Goal: Transaction & Acquisition: Purchase product/service

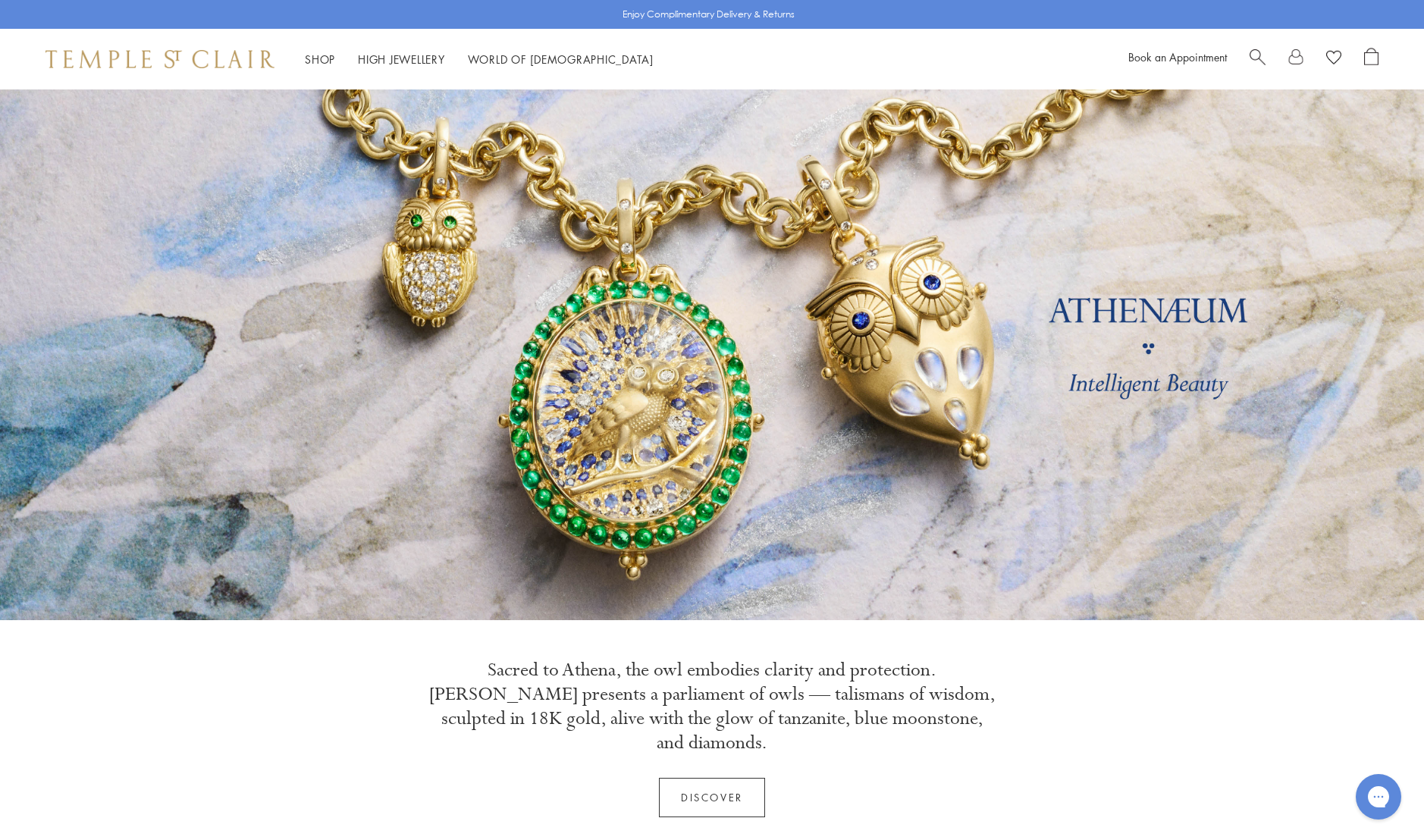
click at [1252, 58] on span "Search" at bounding box center [1257, 56] width 16 height 16
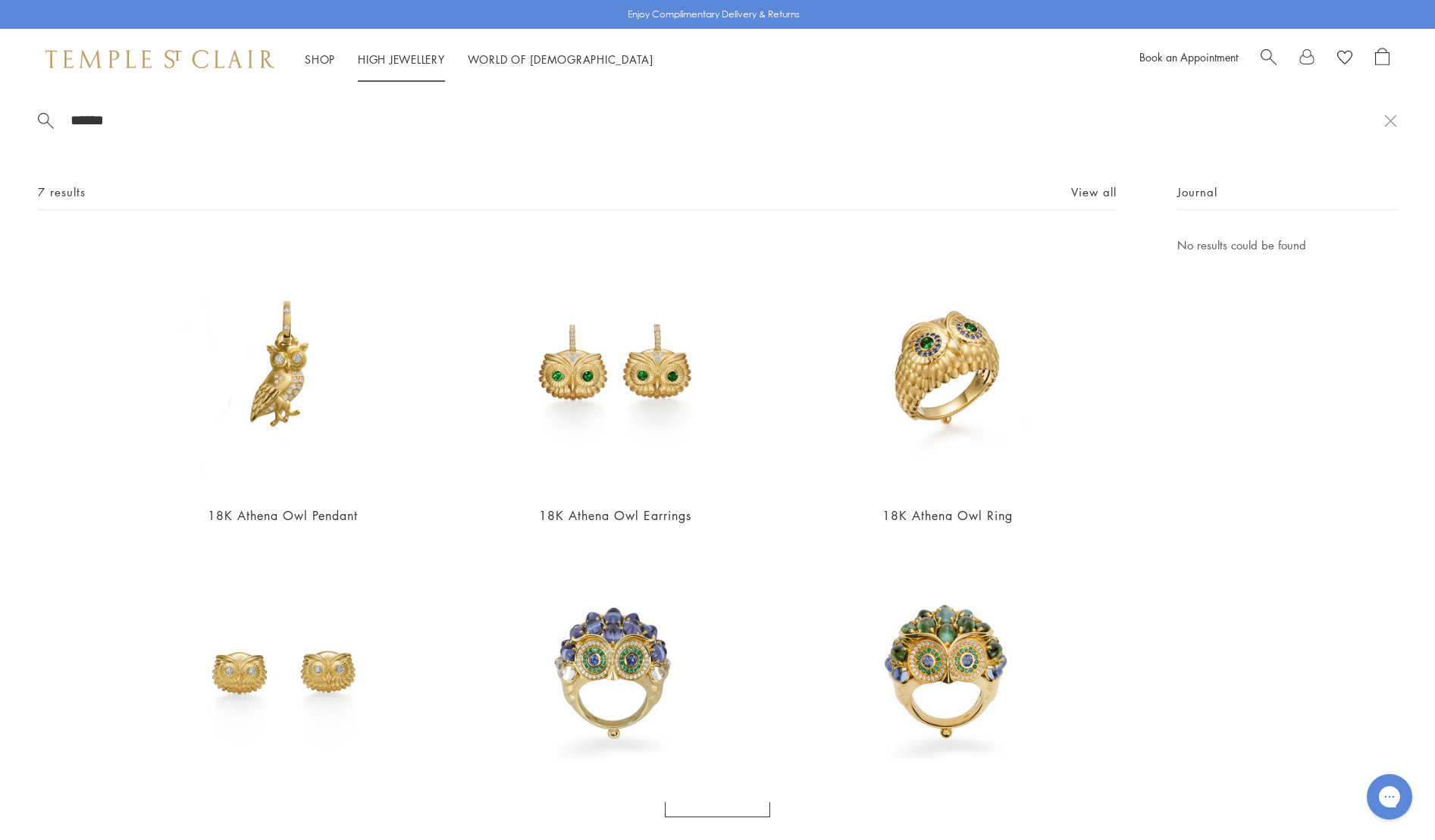
type input "******"
click at [404, 64] on li "High Jewellery High Jewellery" at bounding box center [402, 59] width 87 height 19
click at [409, 58] on link "High Jewellery High Jewellery" at bounding box center [402, 59] width 87 height 15
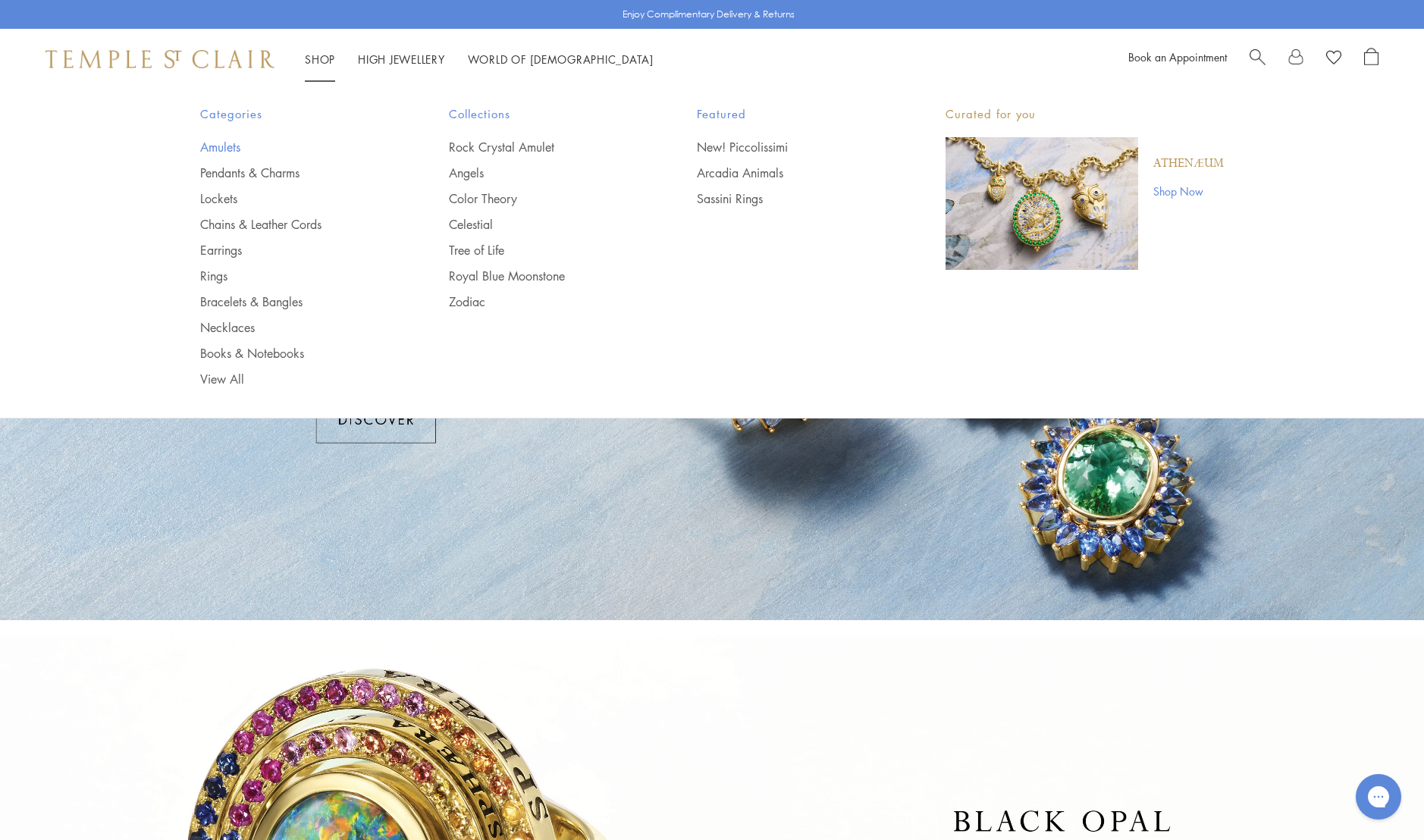
click at [224, 147] on link "Amulets" at bounding box center [293, 147] width 188 height 17
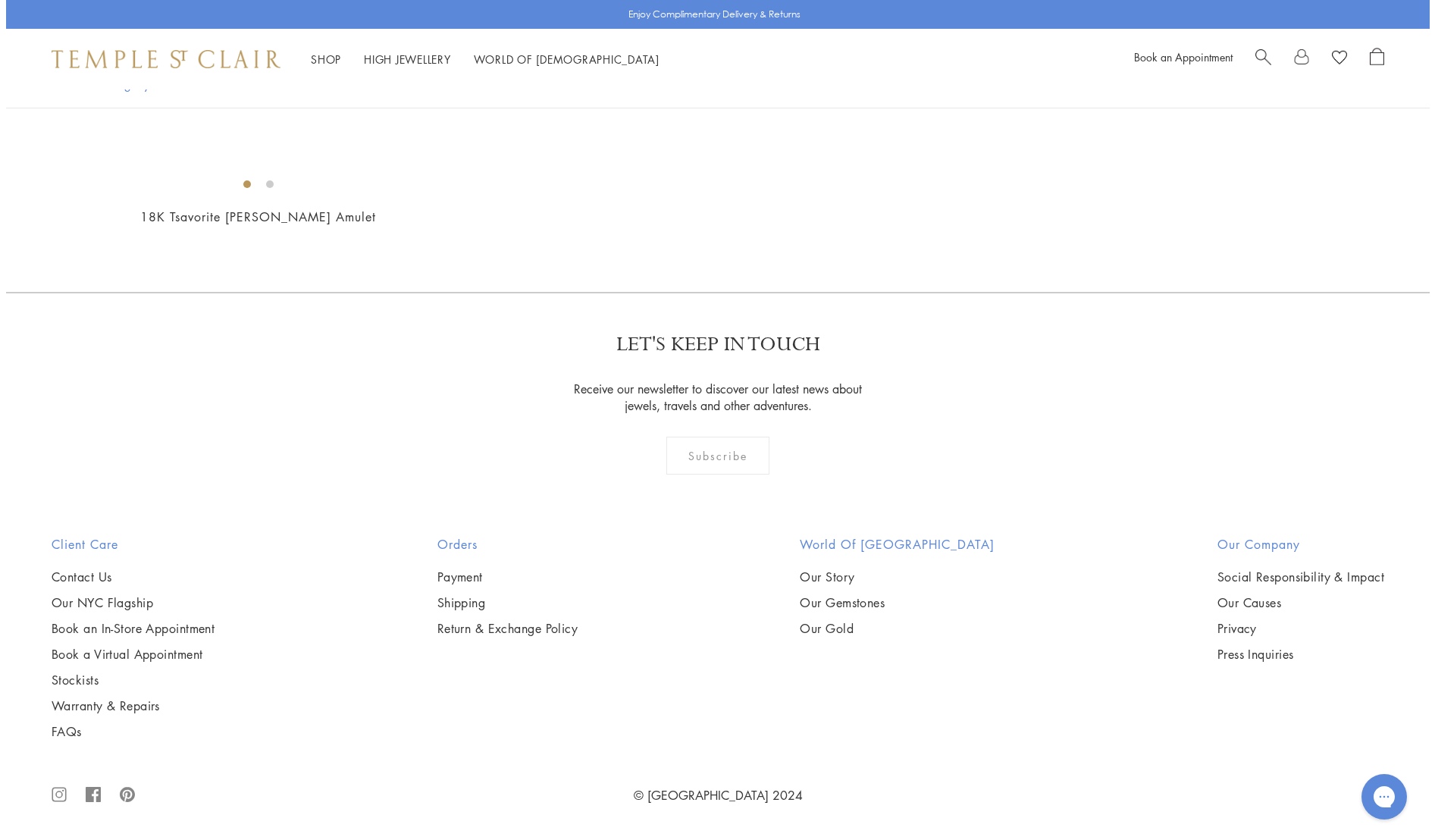
scroll to position [7076, 0]
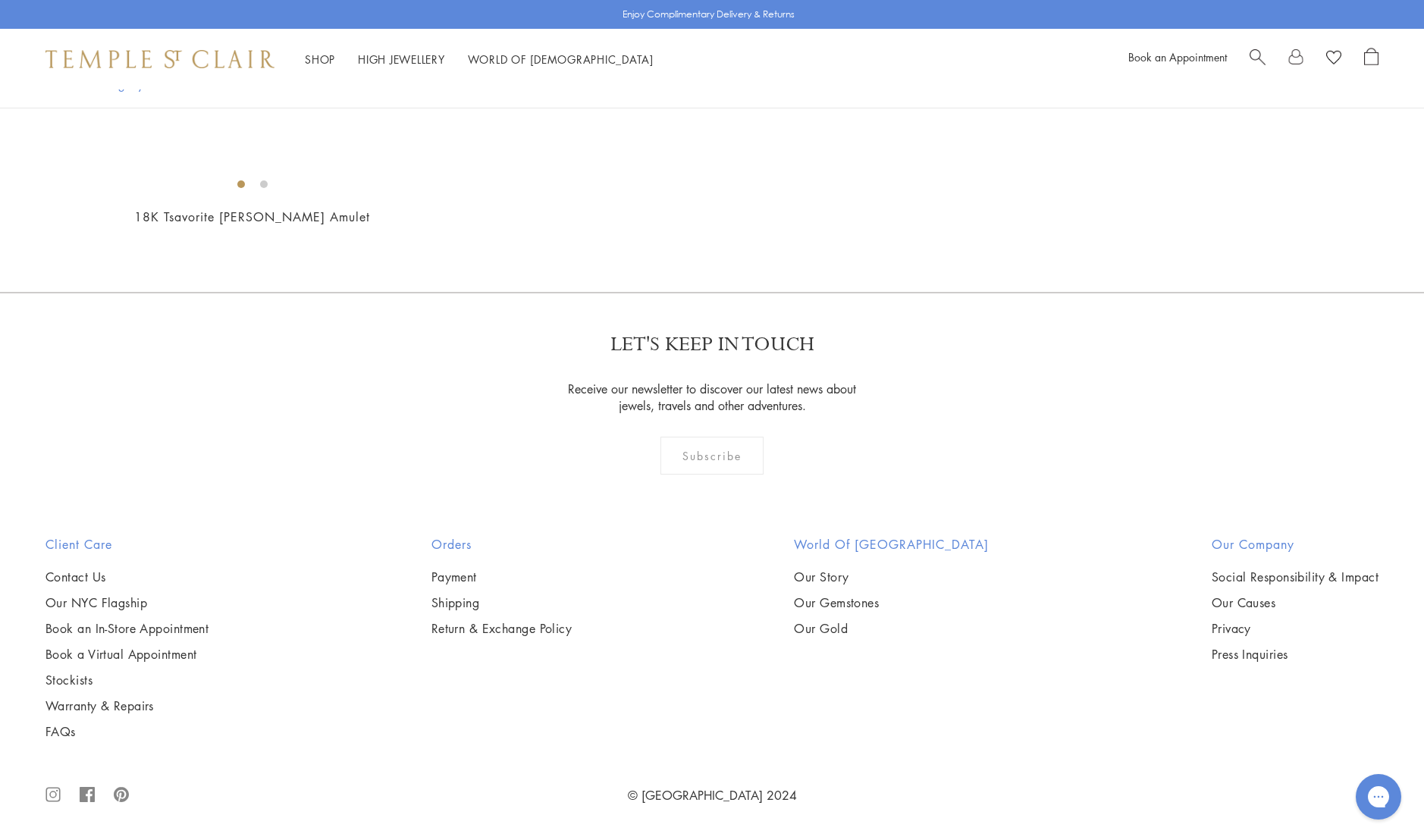
click at [1253, 58] on span "Search" at bounding box center [1257, 56] width 16 height 16
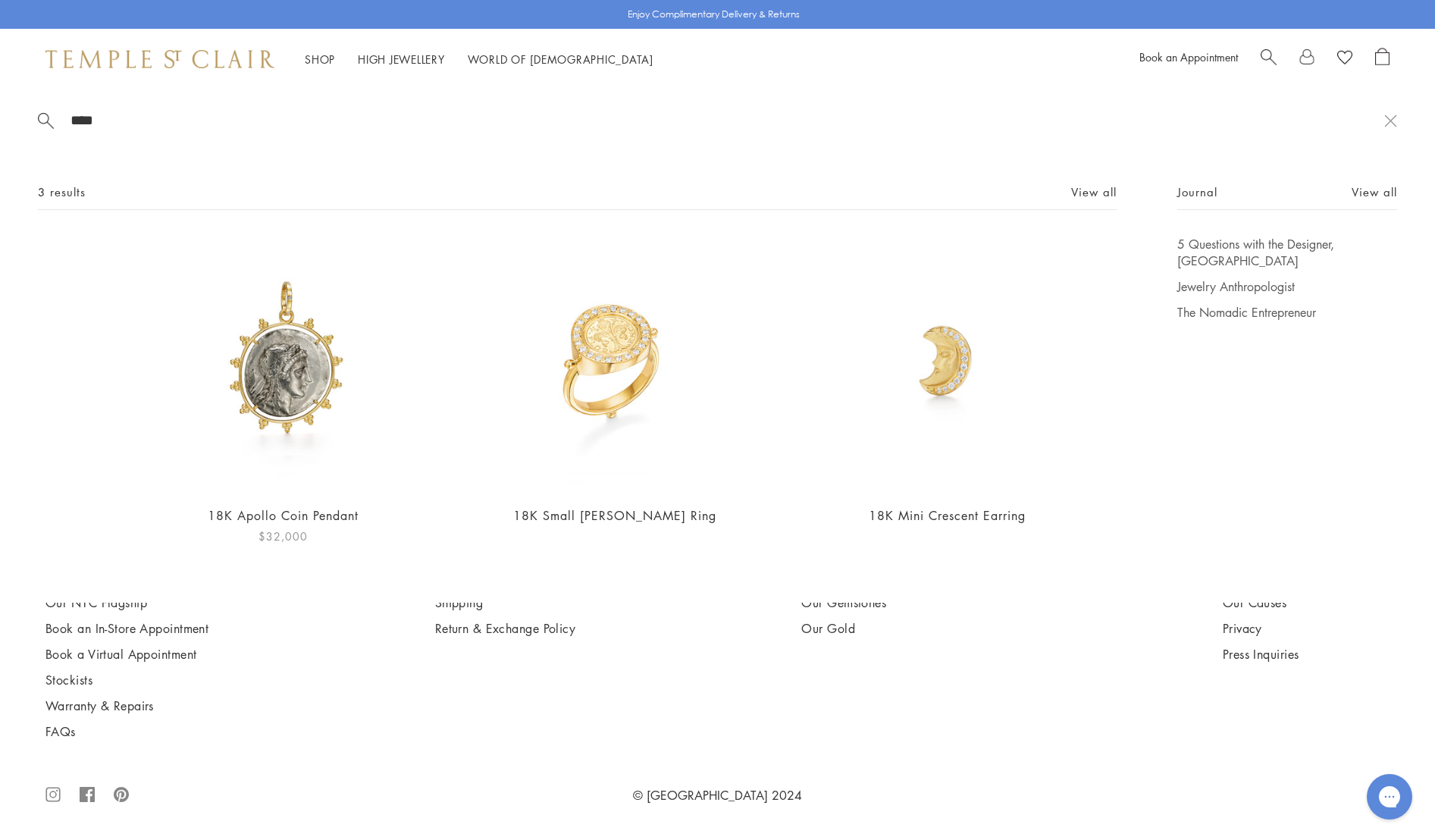
type input "****"
click at [312, 376] on img at bounding box center [283, 364] width 256 height 256
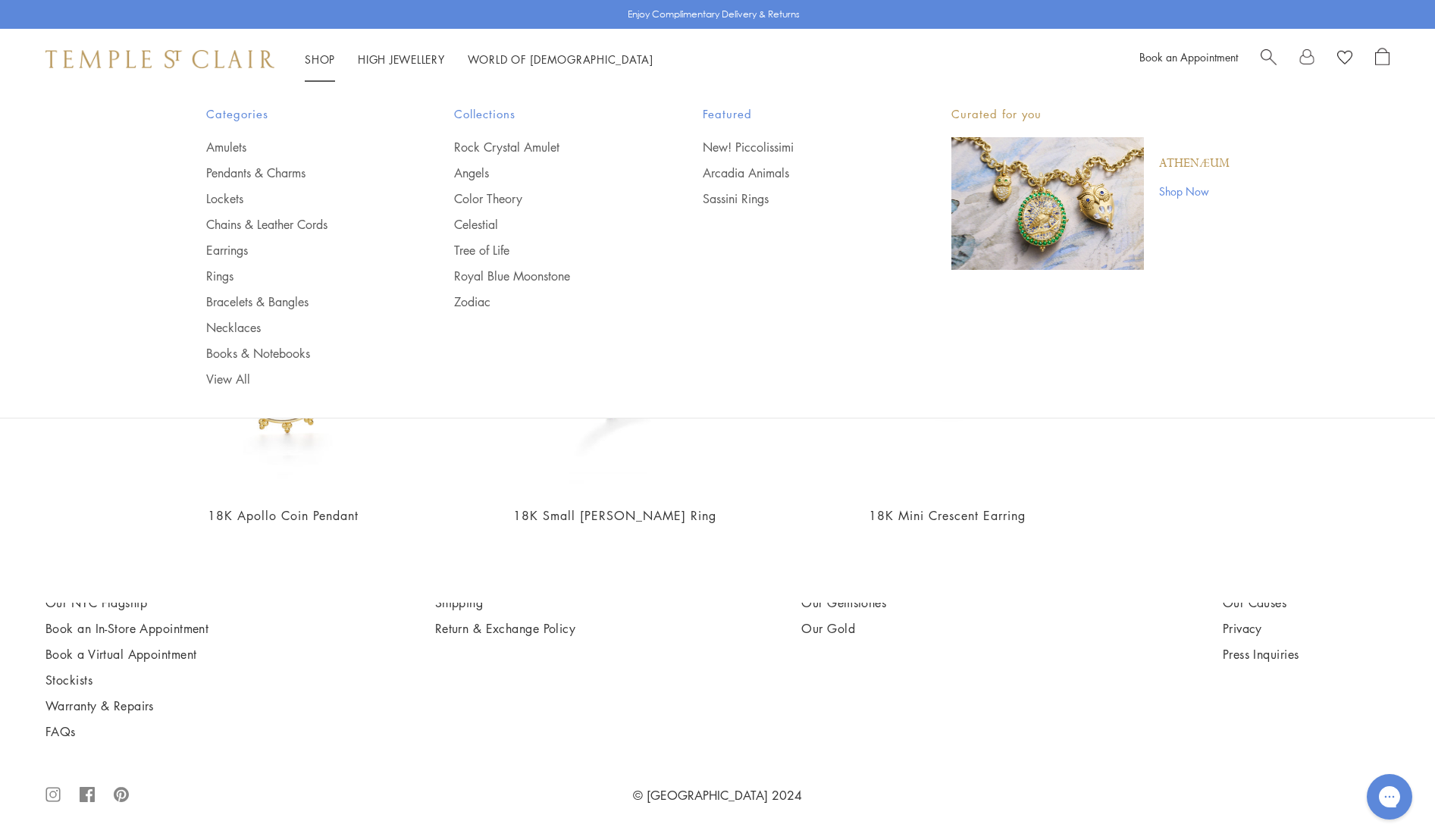
click at [318, 53] on link "Shop Shop" at bounding box center [320, 59] width 30 height 15
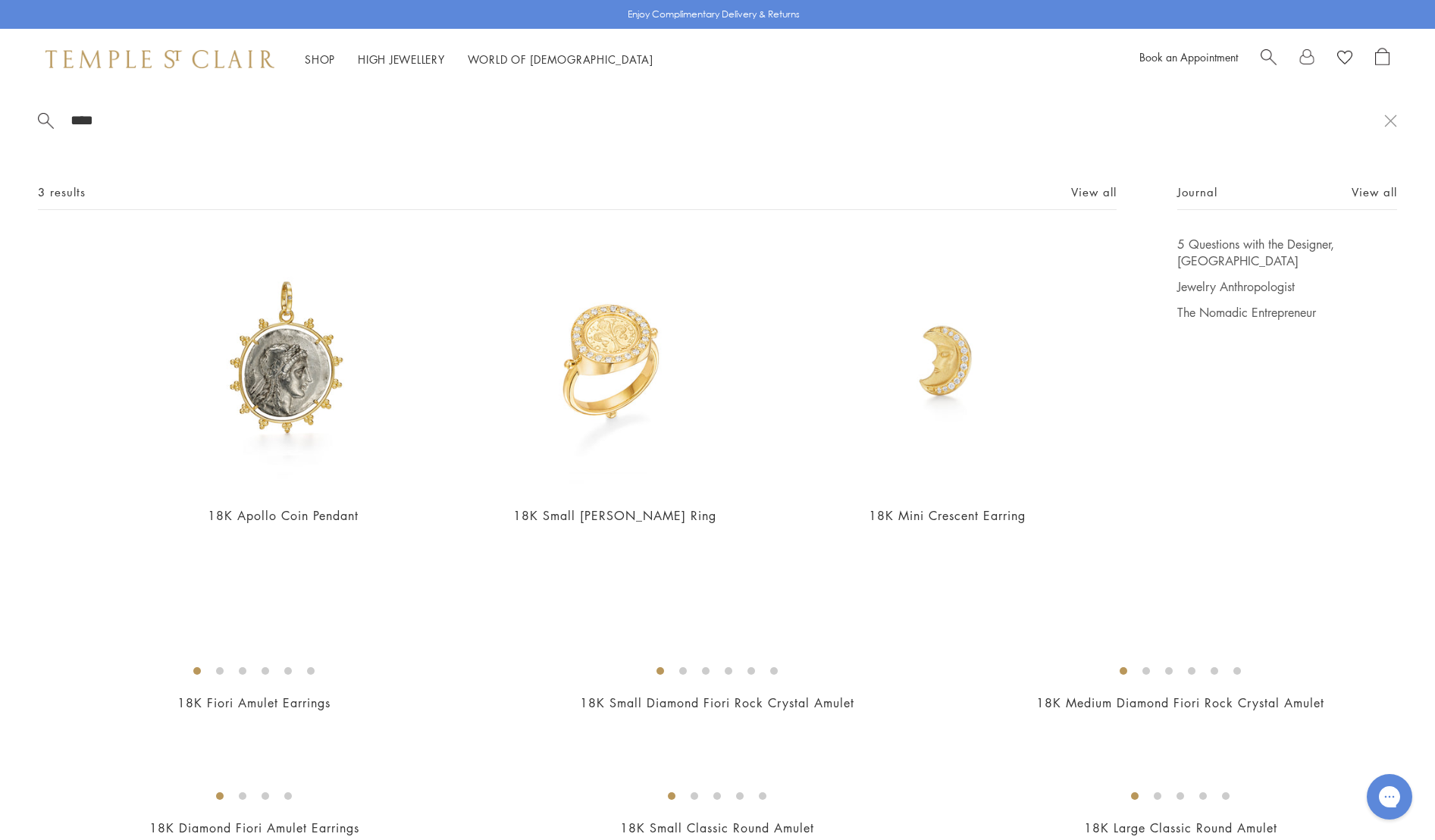
click at [1268, 53] on span "Search" at bounding box center [1268, 56] width 16 height 16
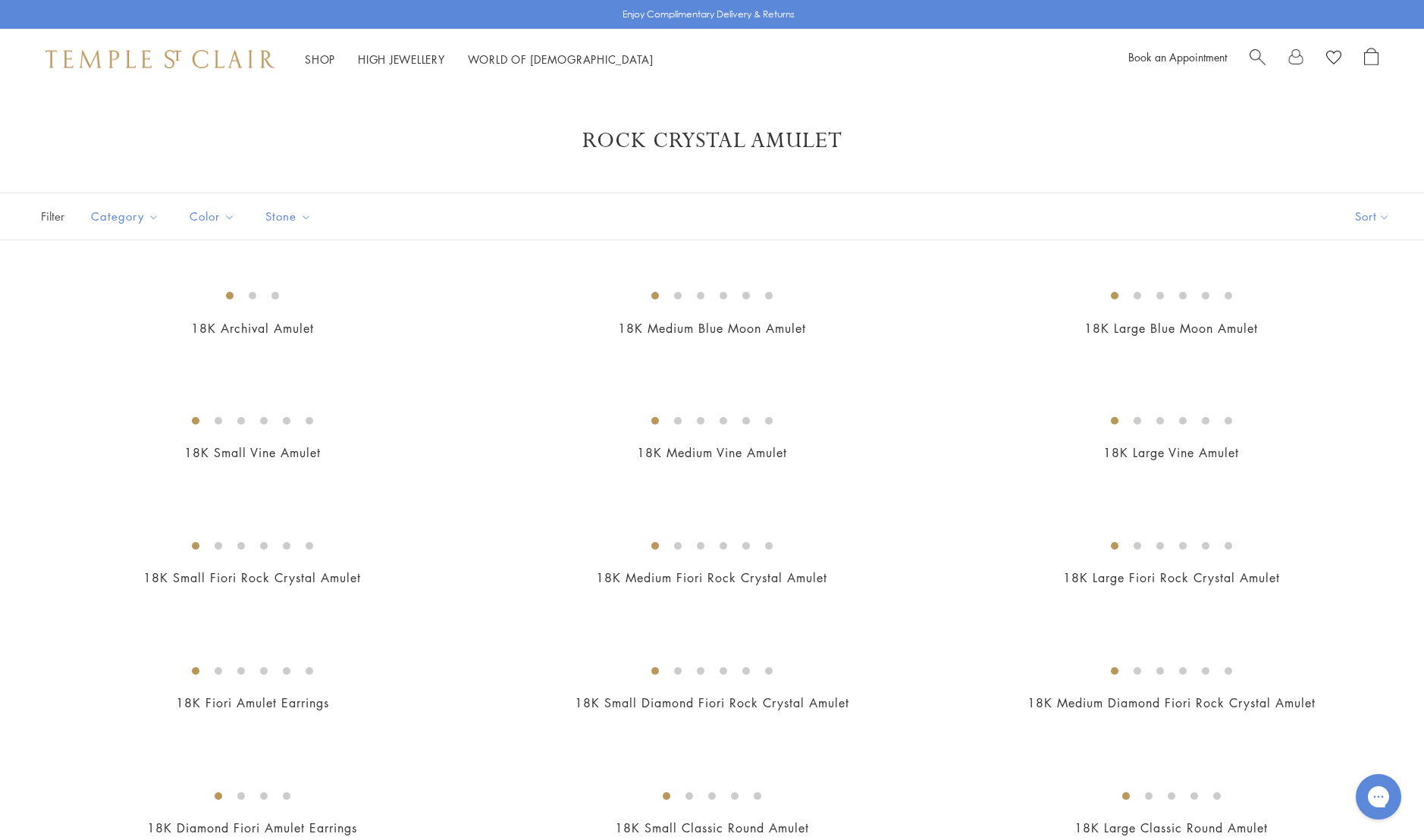
click at [1259, 57] on span "Search" at bounding box center [1257, 56] width 16 height 16
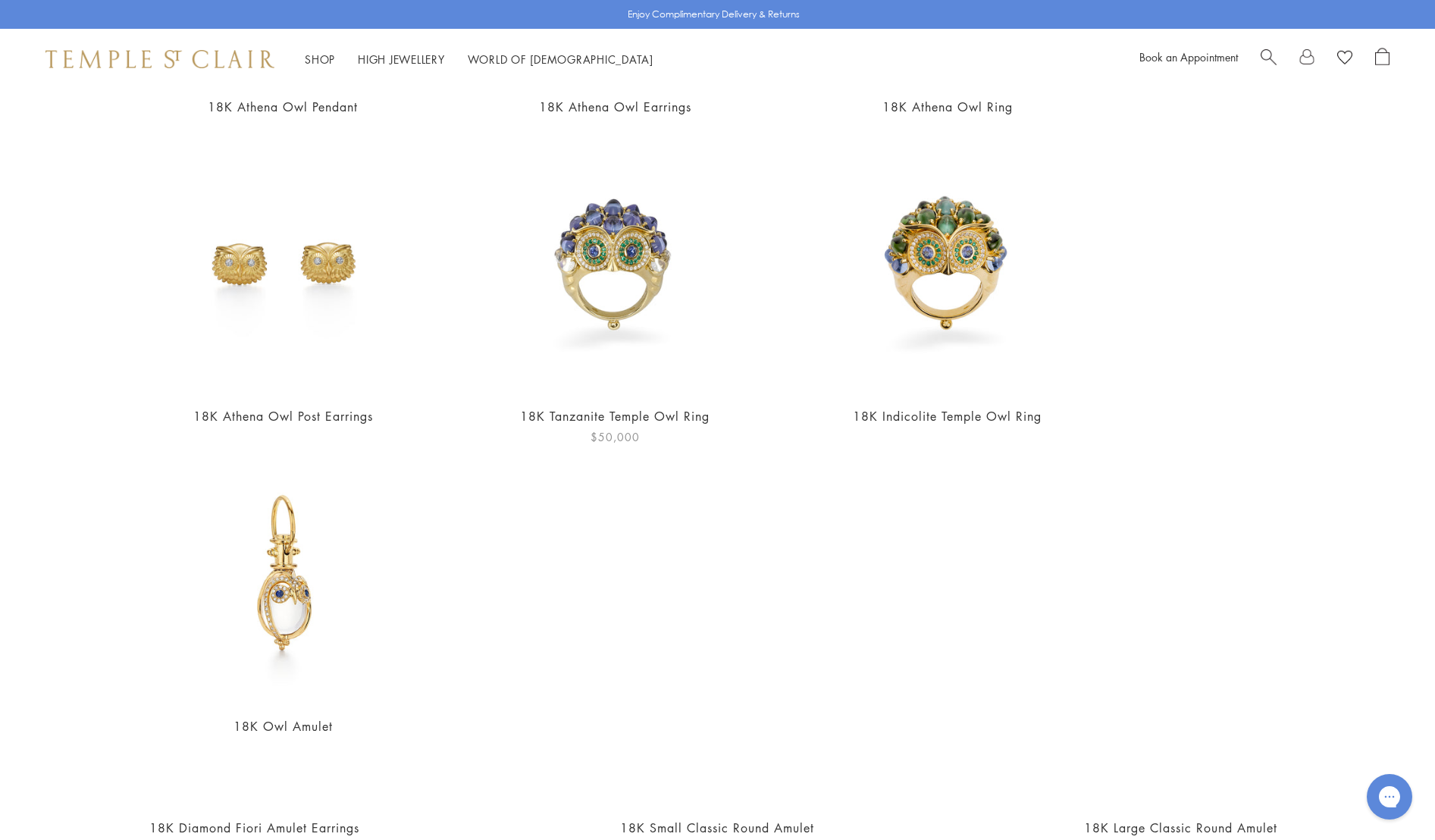
scroll to position [408, 0]
type input "******"
click at [944, 284] on img at bounding box center [948, 266] width 256 height 256
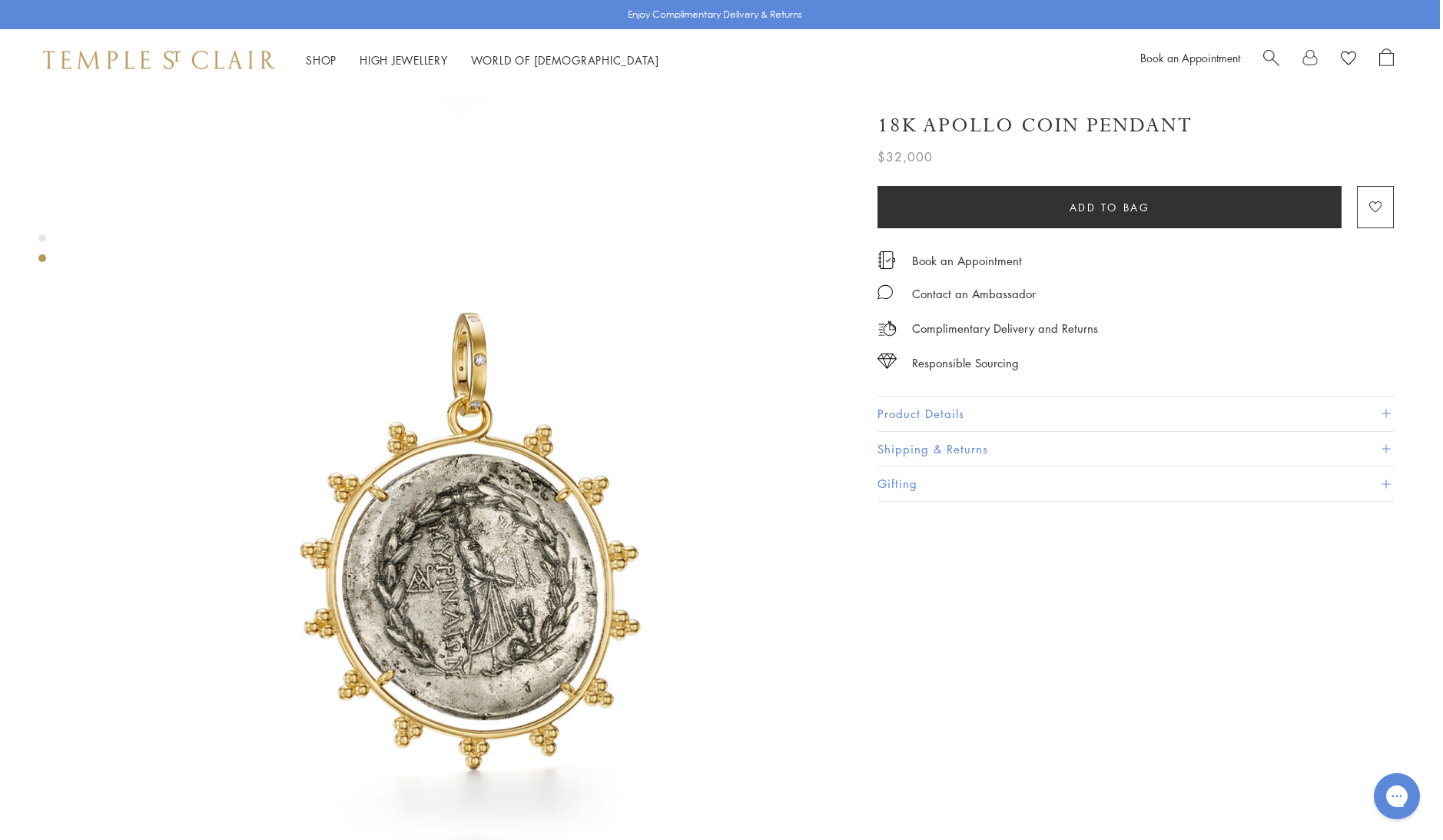
scroll to position [702, 3]
click at [909, 402] on button "Product Details" at bounding box center [1135, 414] width 516 height 34
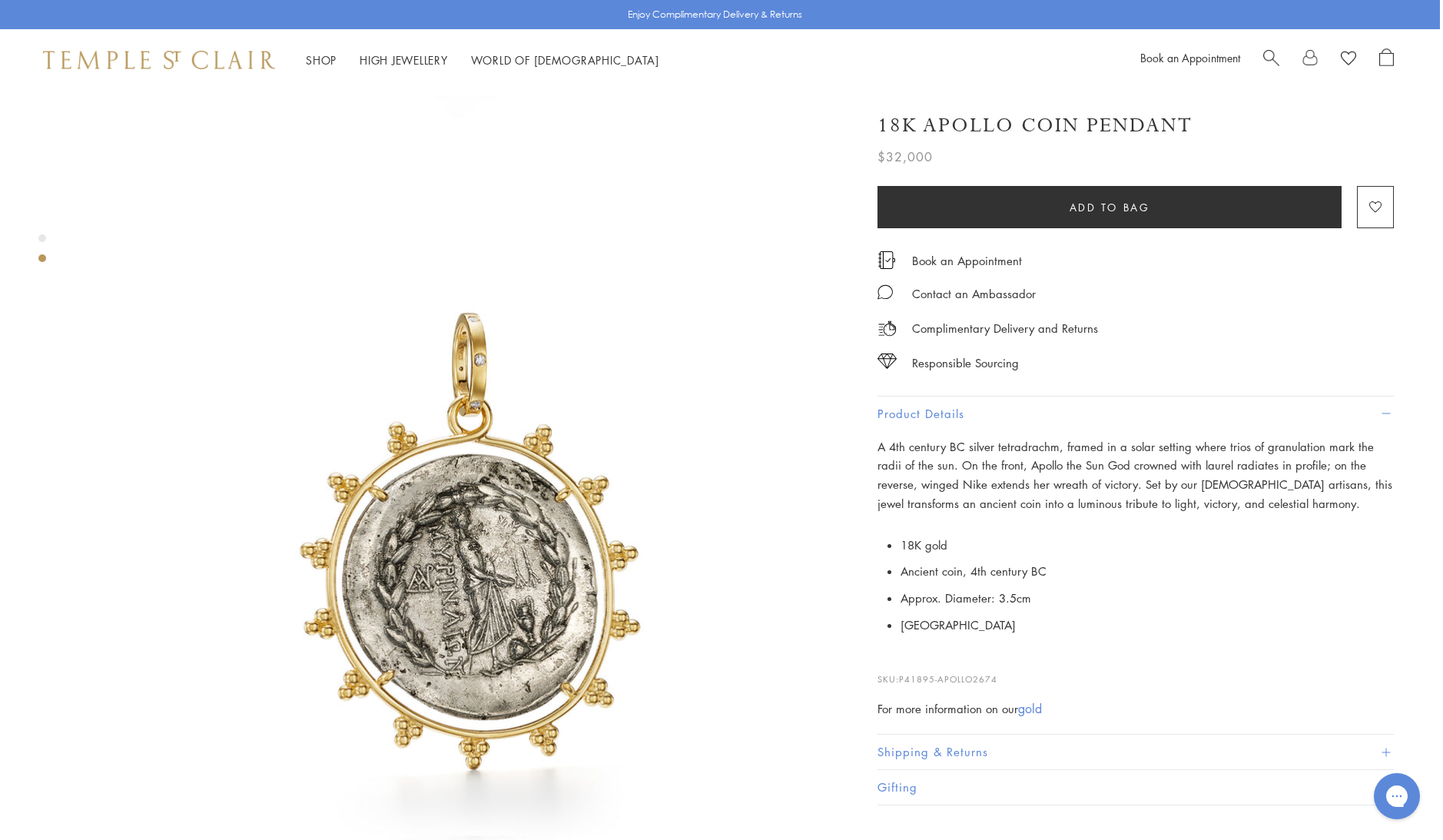
scroll to position [702, 0]
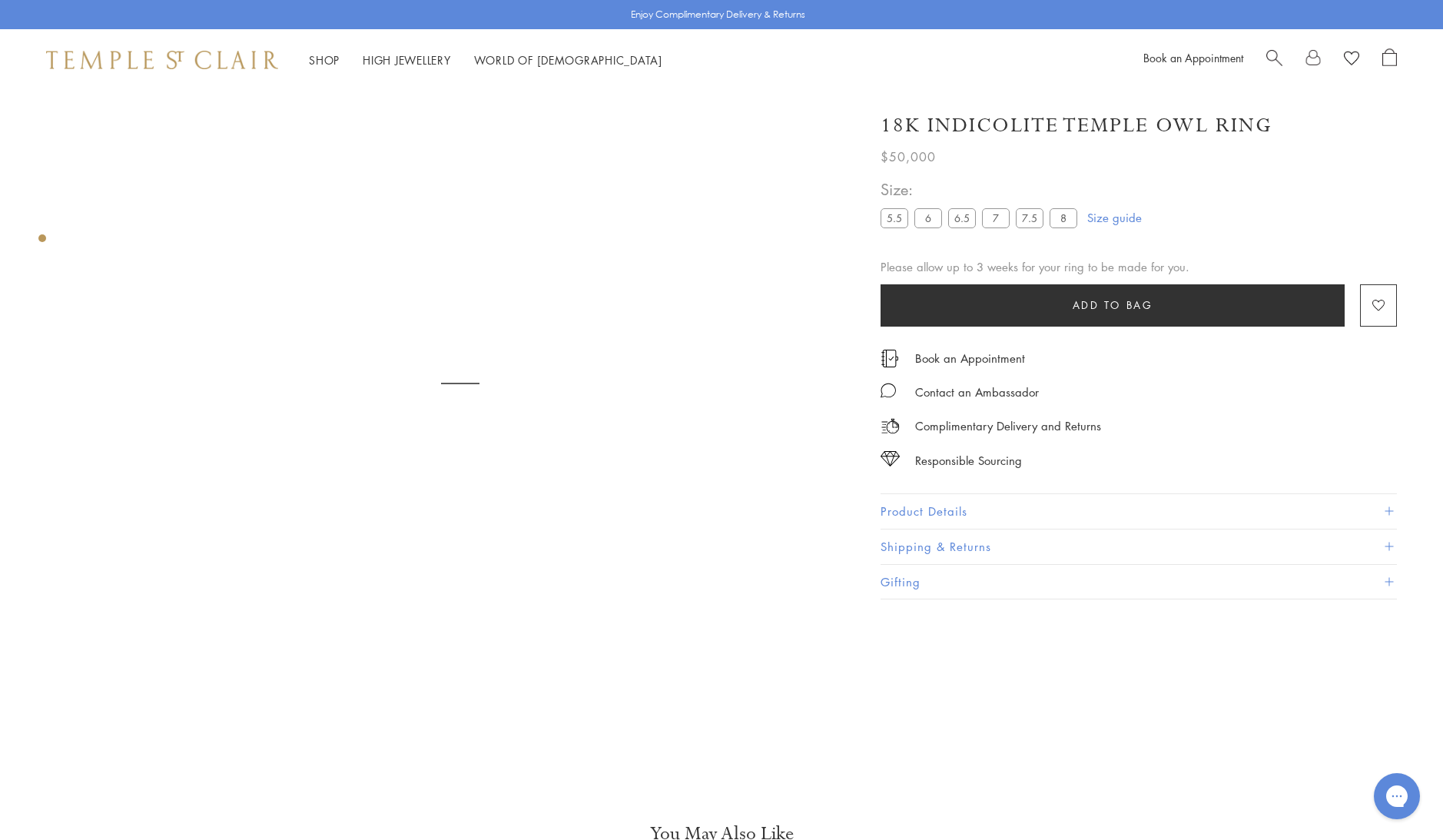
scroll to position [91, 0]
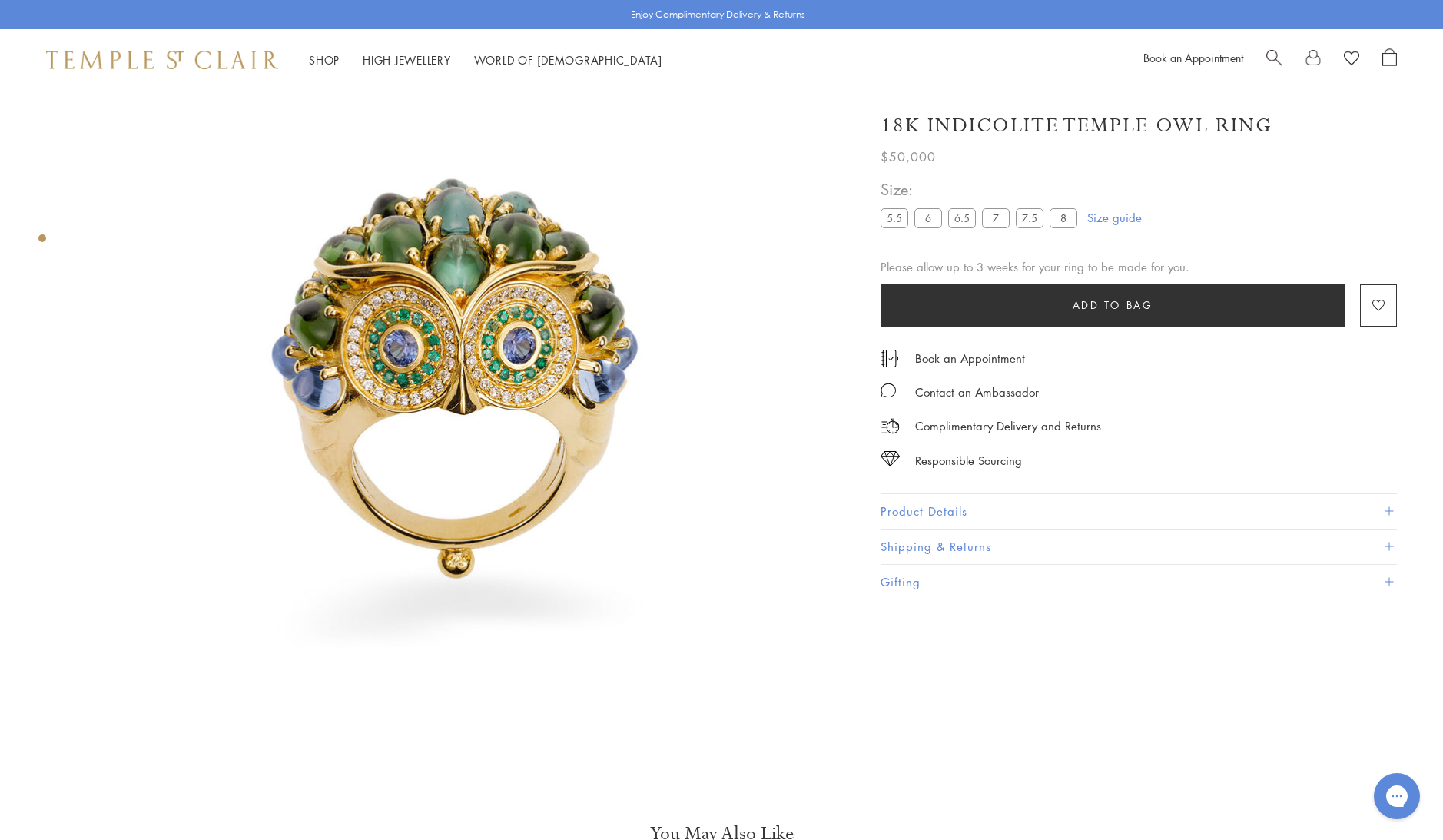
click at [1026, 503] on button "Product Details" at bounding box center [1139, 511] width 516 height 34
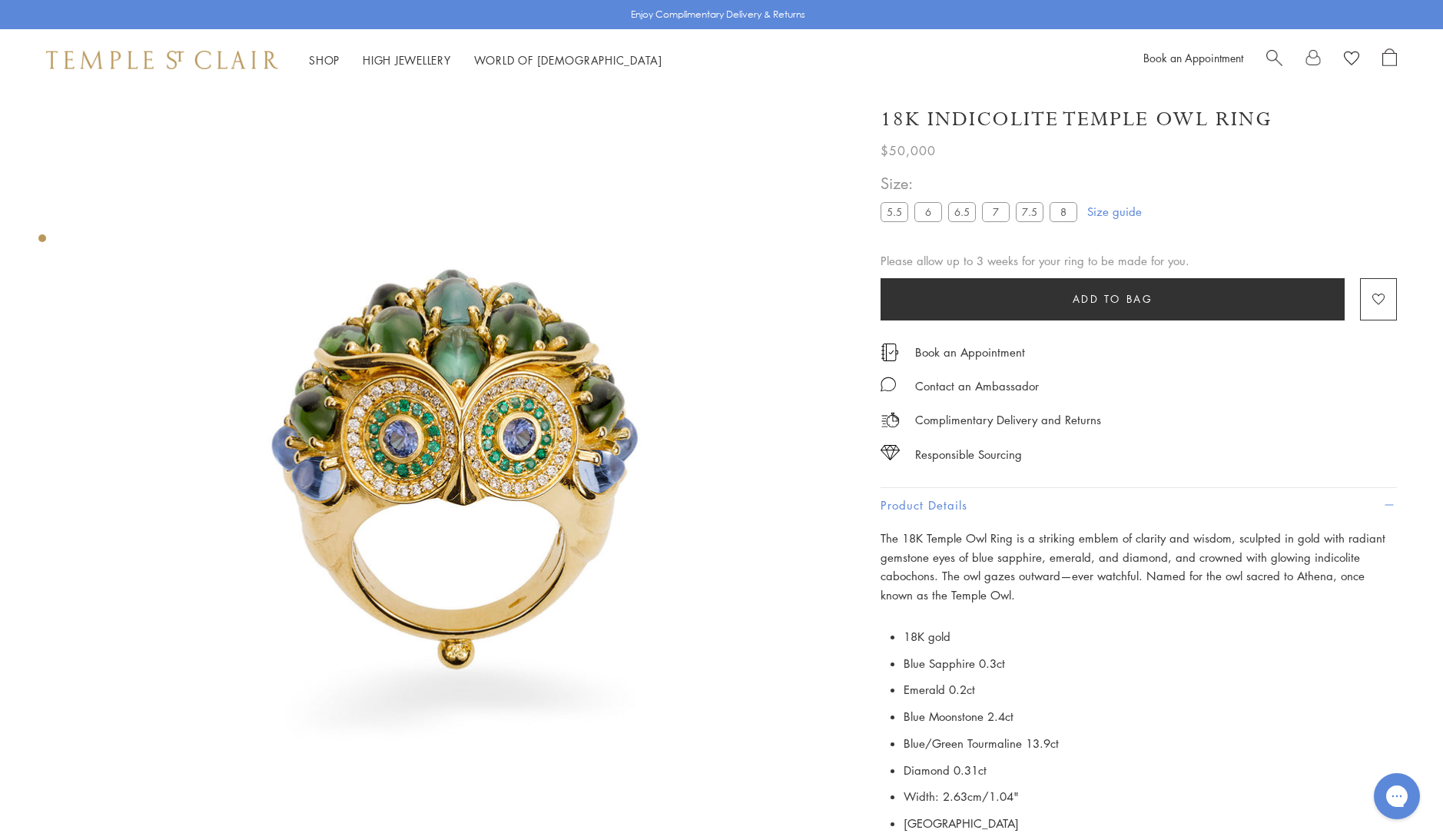
scroll to position [0, 0]
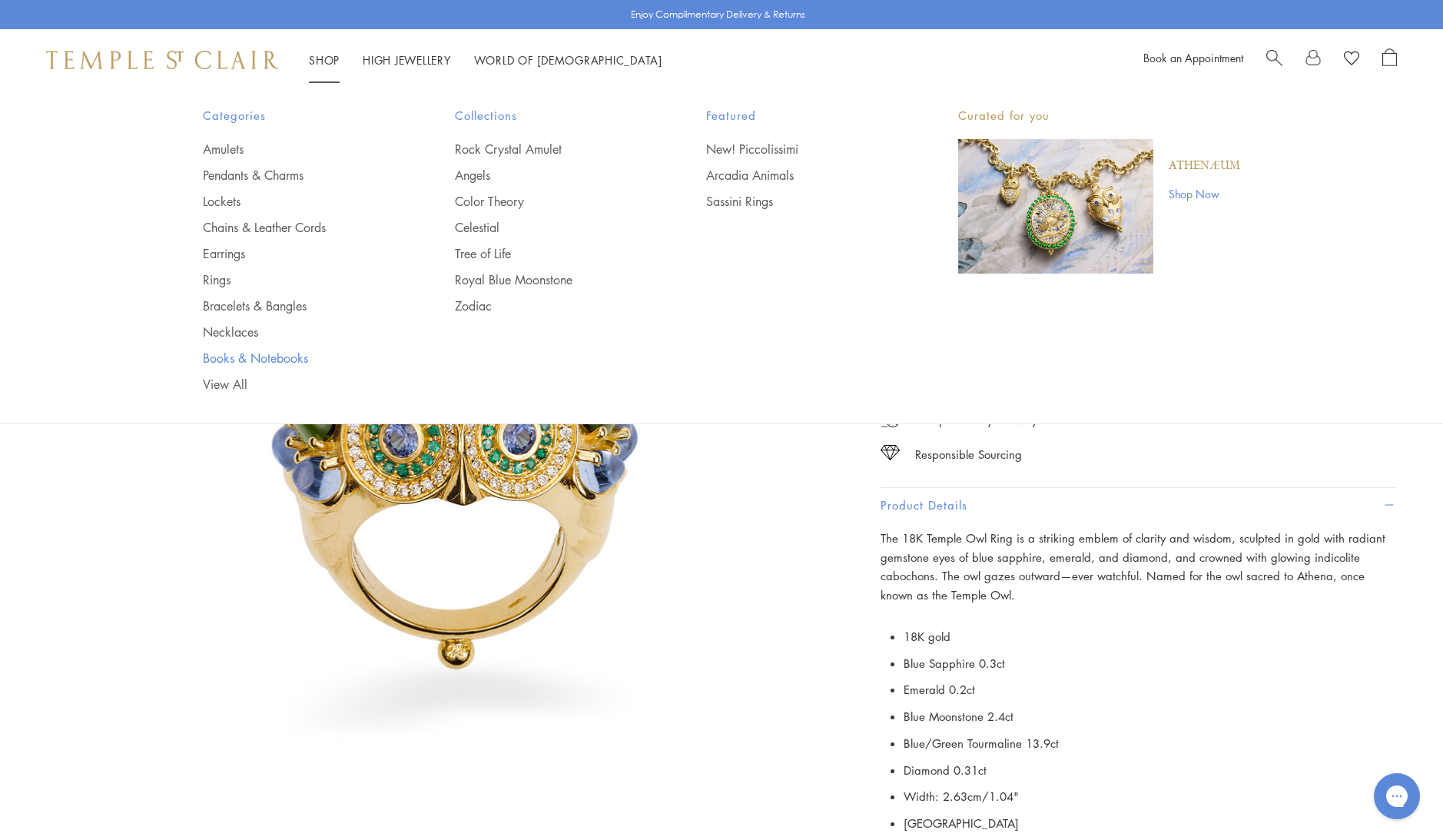
click at [284, 358] on link "Books & Notebooks" at bounding box center [297, 358] width 190 height 17
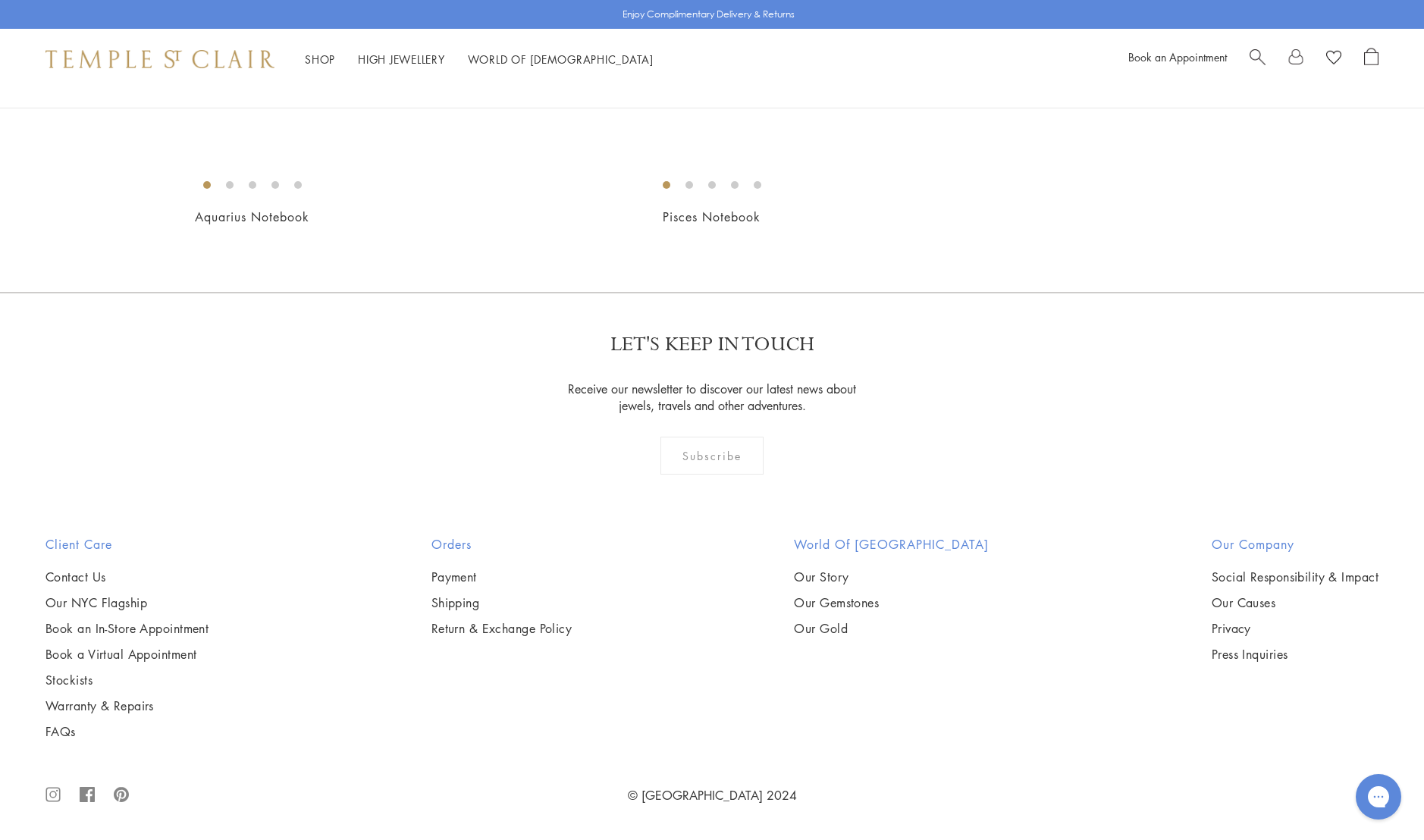
scroll to position [660, 0]
click at [0, 0] on img at bounding box center [0, 0] width 0 height 0
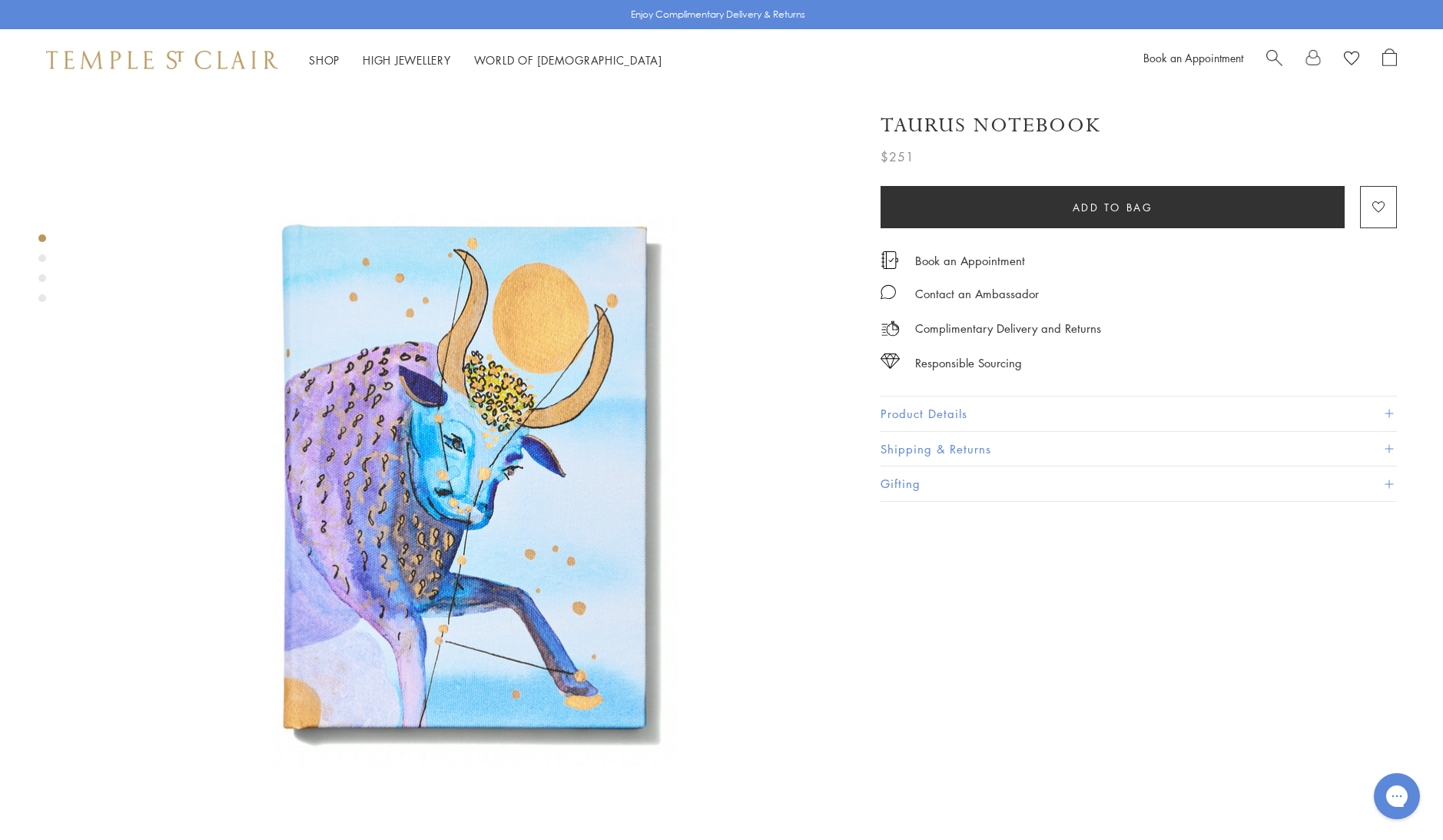
click at [975, 415] on button "Product Details" at bounding box center [1139, 414] width 516 height 34
